Goal: Transaction & Acquisition: Download file/media

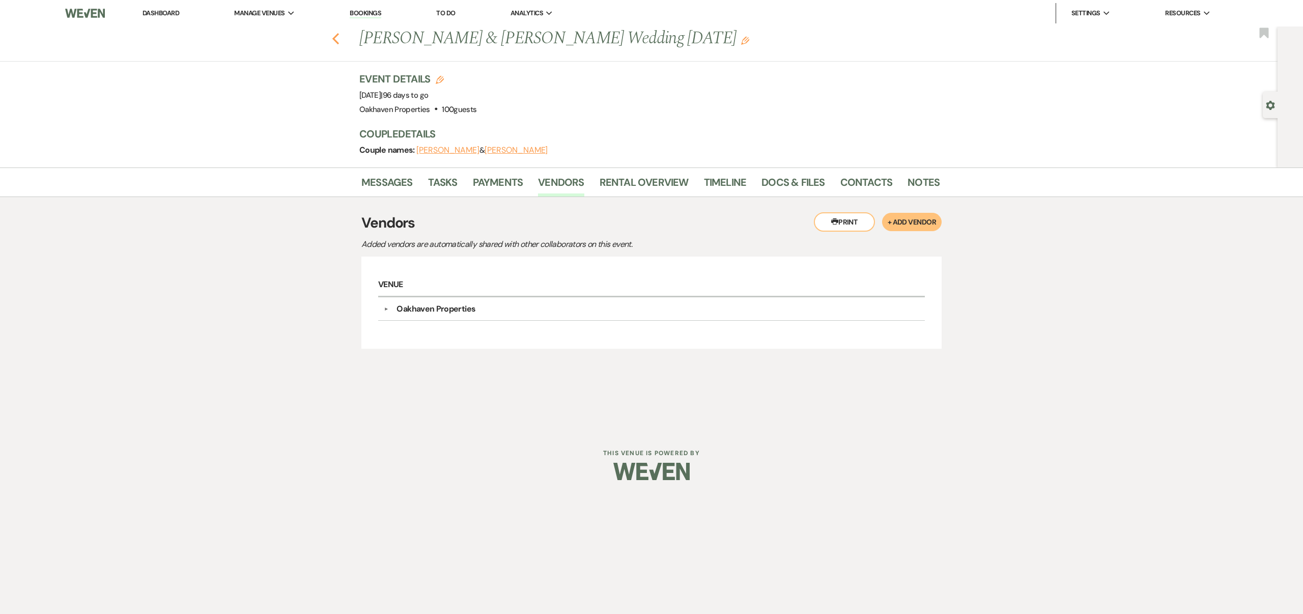
click at [336, 39] on icon "Previous" at bounding box center [336, 39] width 8 height 12
select select "8"
select select "9"
select select "8"
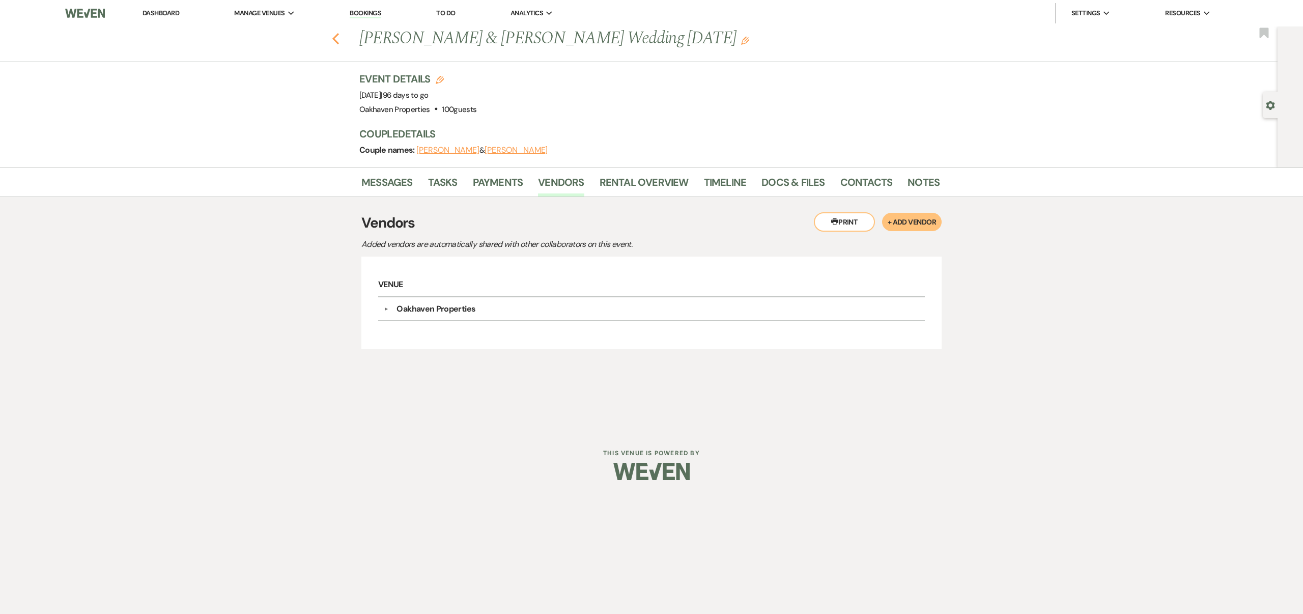
select select "7"
select select "8"
select select "3"
select select "8"
select select "7"
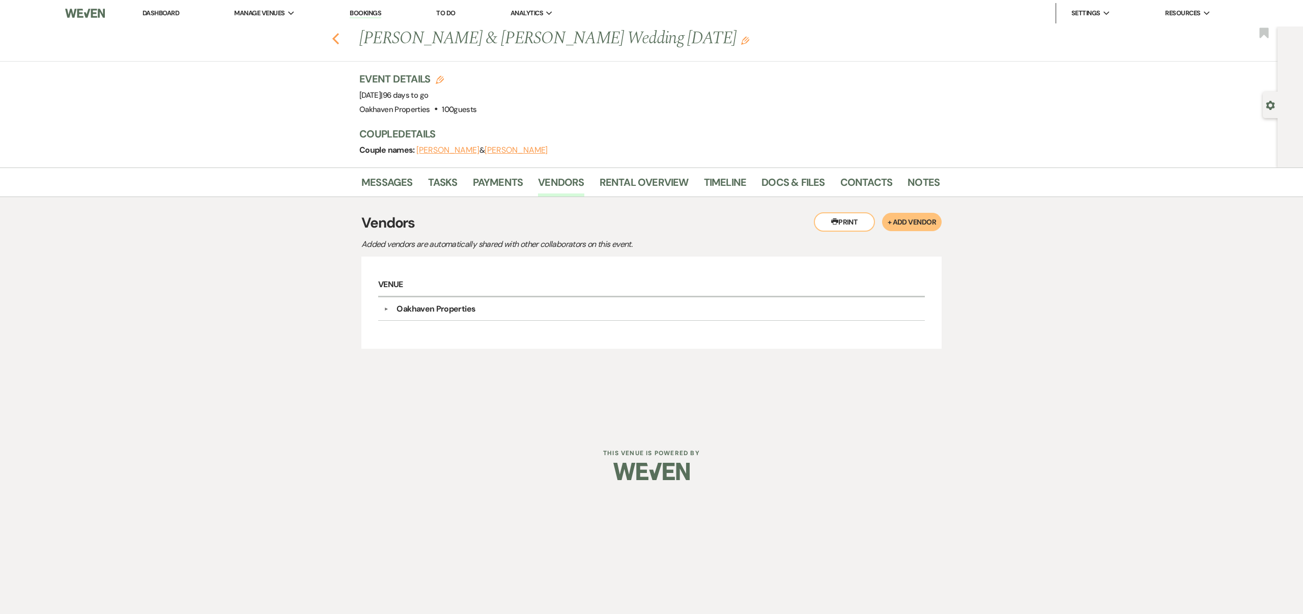
select select "8"
select select "6"
select select "8"
select select "1"
select select "8"
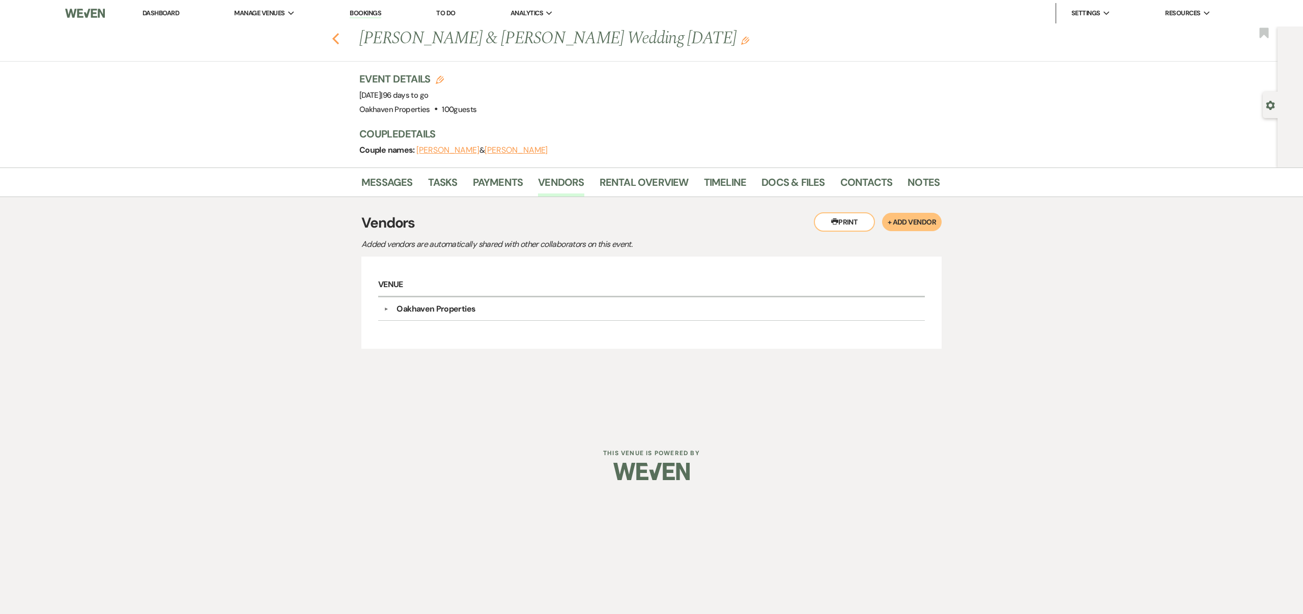
select select "6"
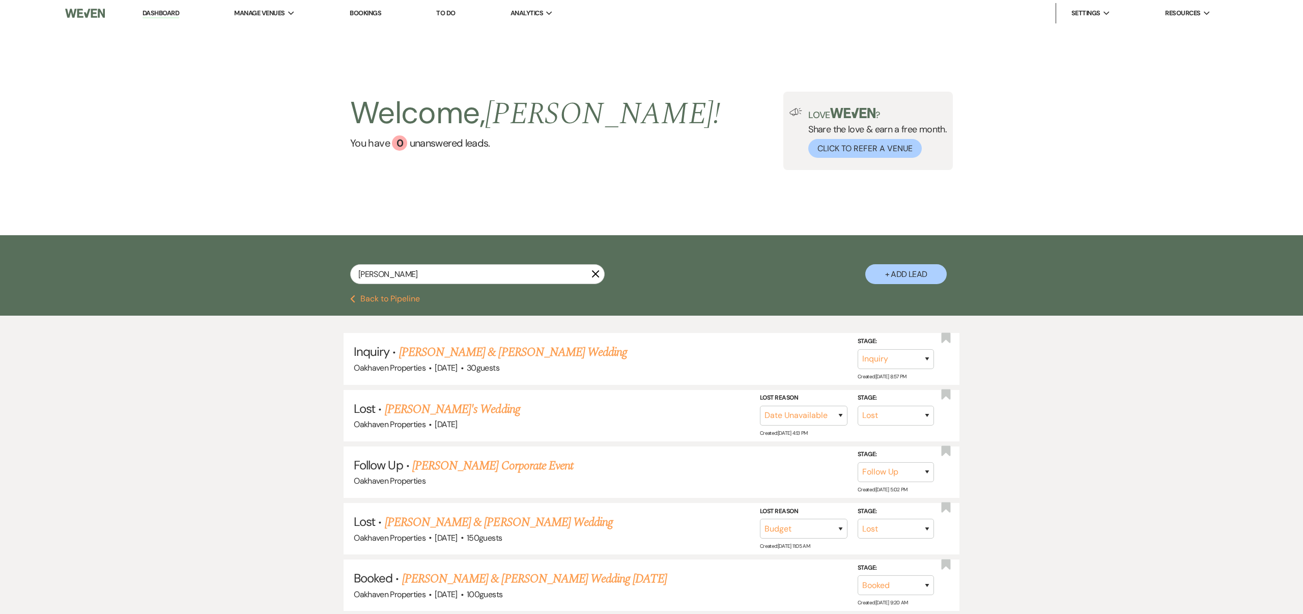
click at [595, 274] on use "button" at bounding box center [596, 274] width 8 height 8
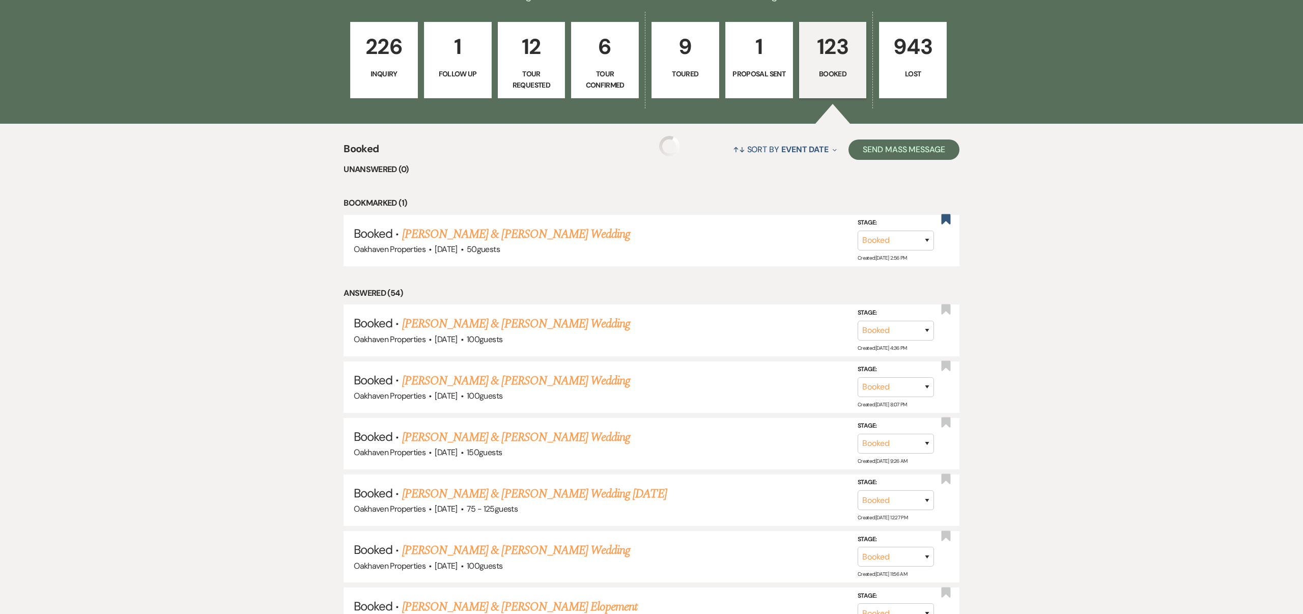
scroll to position [336, 0]
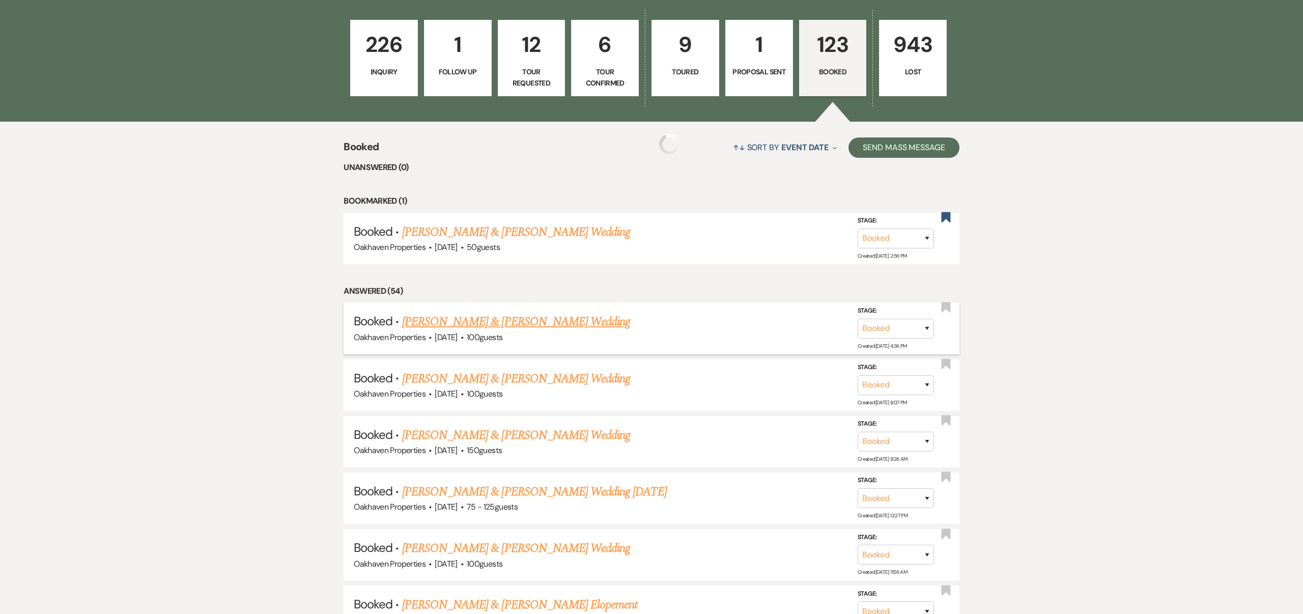
click at [572, 320] on link "[PERSON_NAME] & [PERSON_NAME] Wedding" at bounding box center [516, 321] width 228 height 18
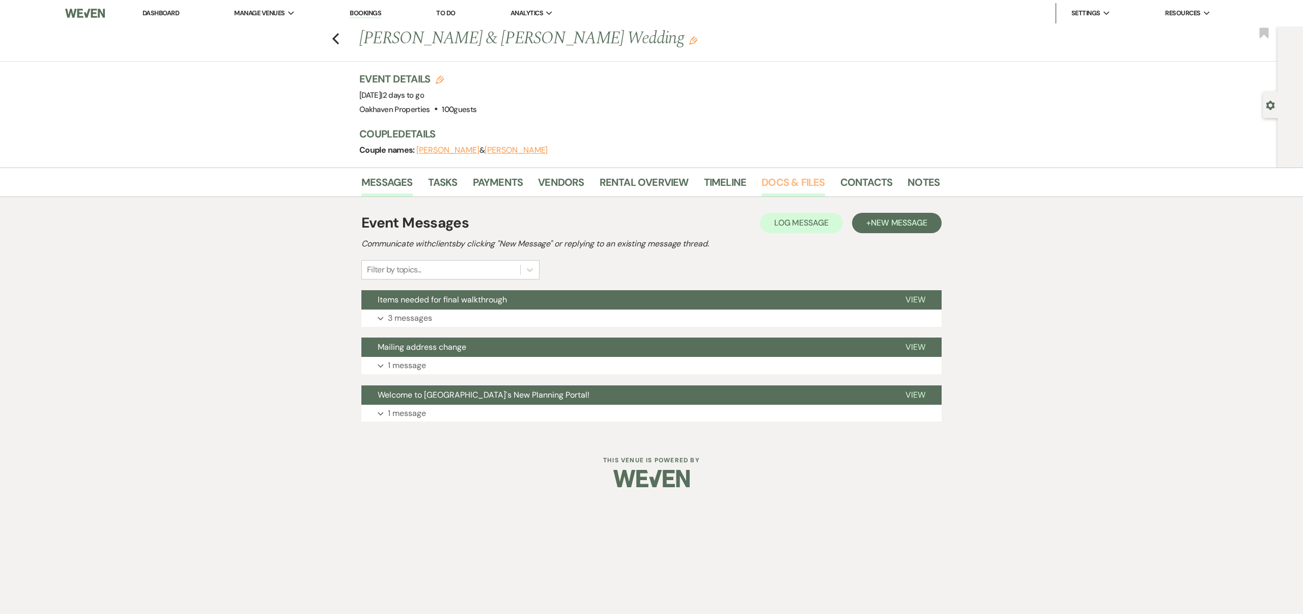
click at [778, 178] on link "Docs & Files" at bounding box center [792, 185] width 63 height 22
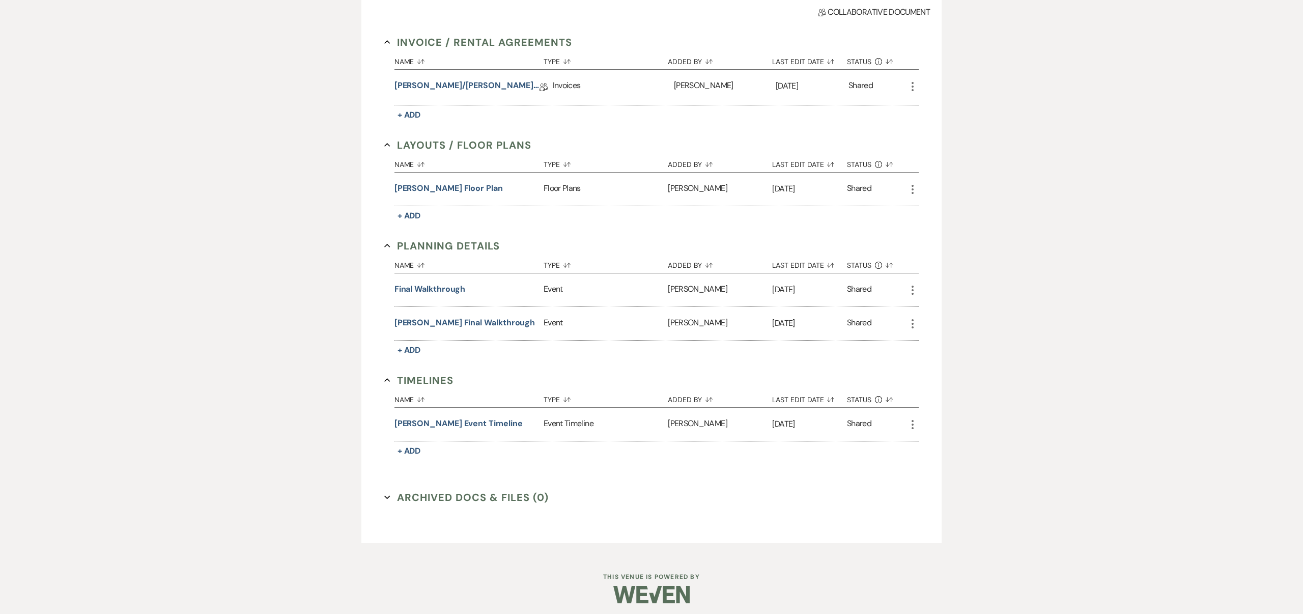
scroll to position [266, 0]
click at [509, 316] on button "[PERSON_NAME] Final Walkthrough" at bounding box center [464, 319] width 141 height 12
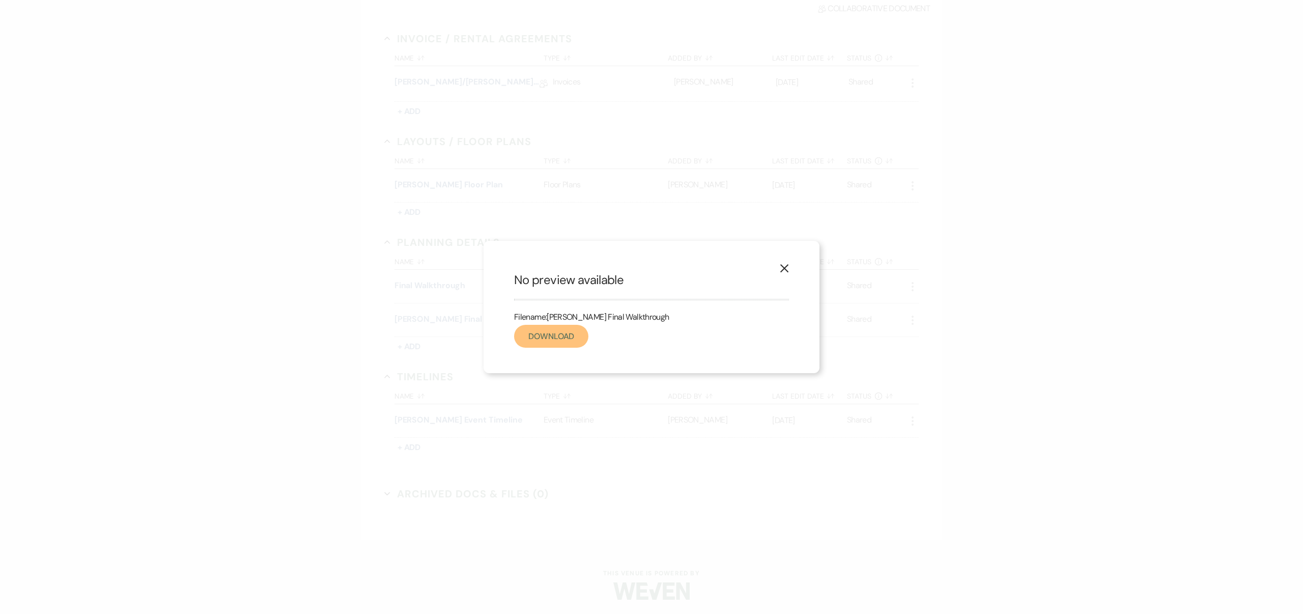
click at [564, 336] on link "Download" at bounding box center [551, 336] width 74 height 23
